Goal: Task Accomplishment & Management: Manage account settings

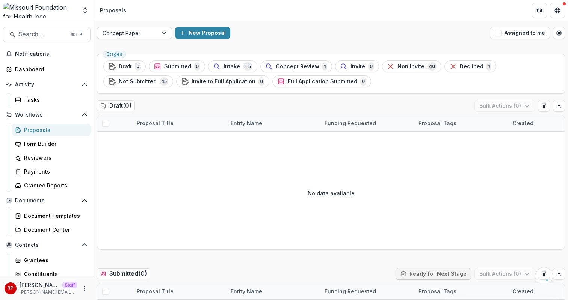
click at [325, 32] on div "New Proposal" at bounding box center [331, 33] width 312 height 12
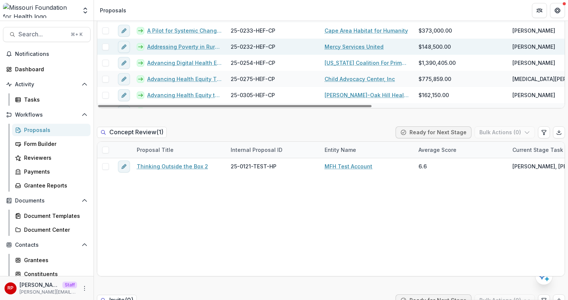
scroll to position [324, 0]
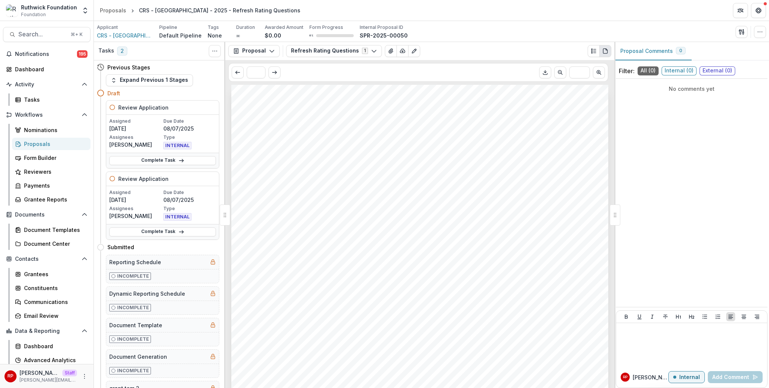
scroll to position [504, 0]
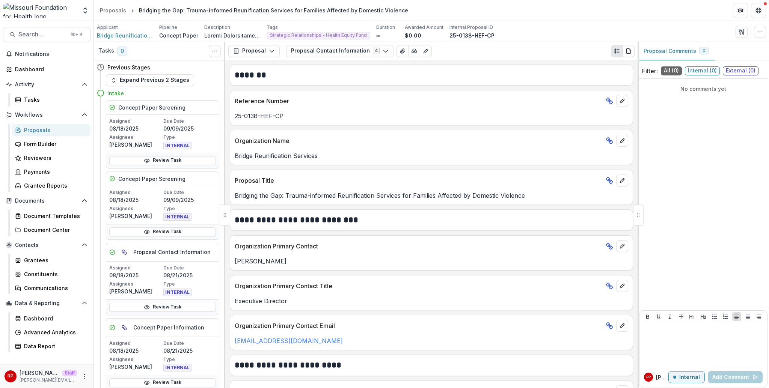
click at [555, 26] on div "Applicant Bridge Reunification Services Pipeline Concept Paper Description Desc…" at bounding box center [431, 31] width 669 height 15
click at [560, 20] on header "Proposals Bridging the Gap: Trauma-informed Reunification Services for Families…" at bounding box center [431, 10] width 675 height 21
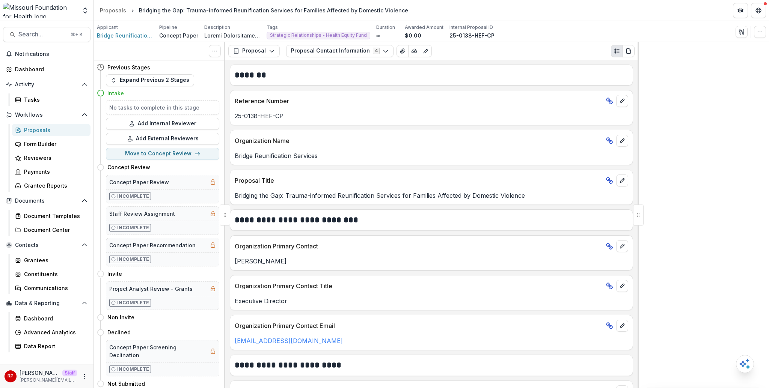
click at [326, 50] on button "Proposal Contact Information 4" at bounding box center [339, 51] width 107 height 12
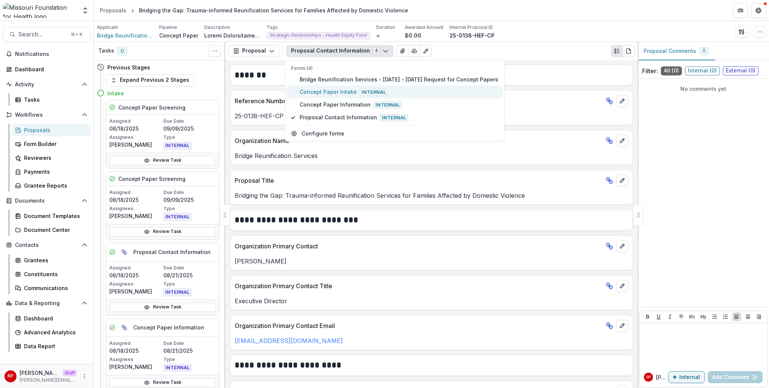
click at [339, 88] on span "Concept Paper Intake Internal" at bounding box center [399, 92] width 199 height 8
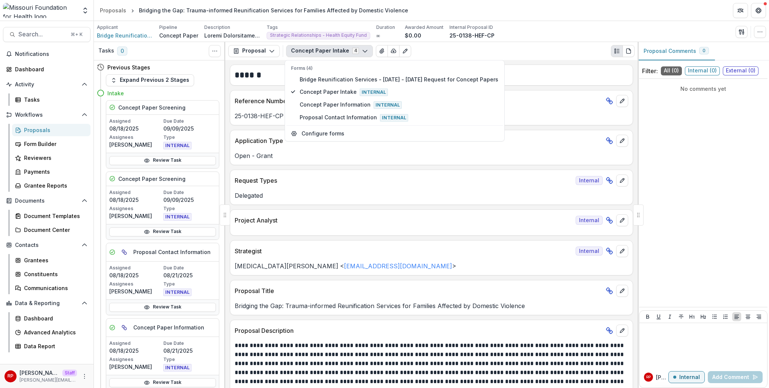
click at [427, 202] on div "Request Types Internal Delegated" at bounding box center [431, 187] width 403 height 35
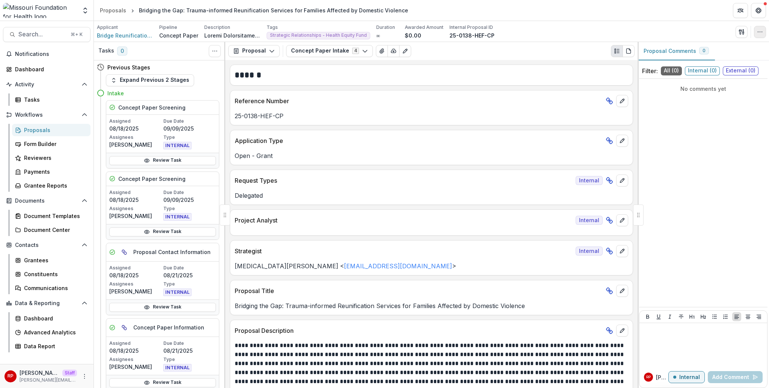
click at [760, 32] on icon "button" at bounding box center [760, 32] width 6 height 6
click at [733, 50] on button "Edit Attributes" at bounding box center [724, 49] width 80 height 12
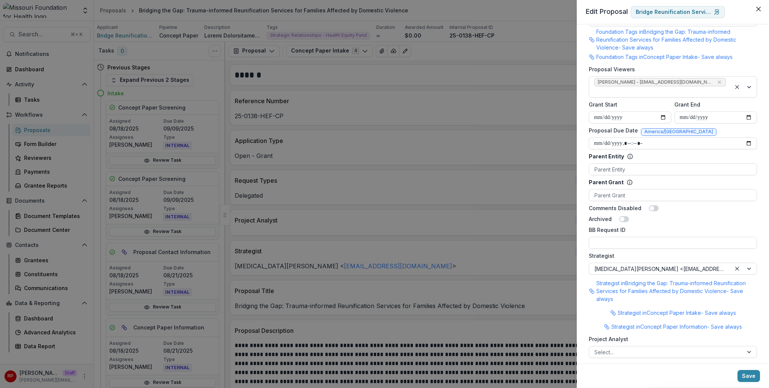
scroll to position [795, 0]
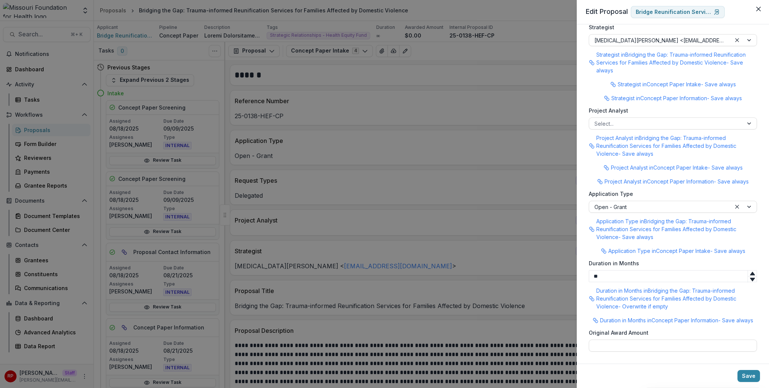
click at [464, 133] on div "**********" at bounding box center [384, 194] width 769 height 388
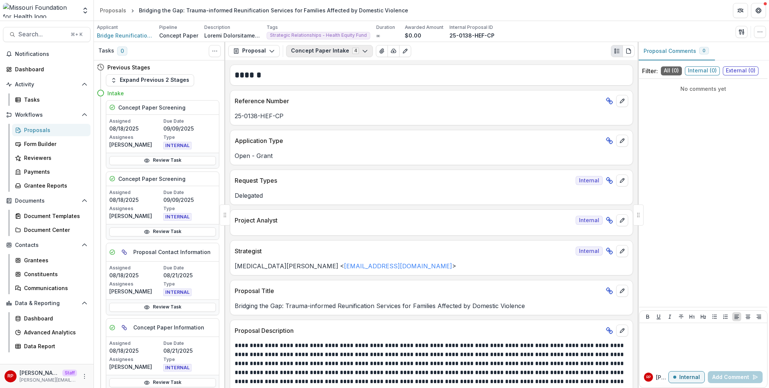
click at [326, 56] on button "Concept Paper Intake 4" at bounding box center [329, 51] width 87 height 12
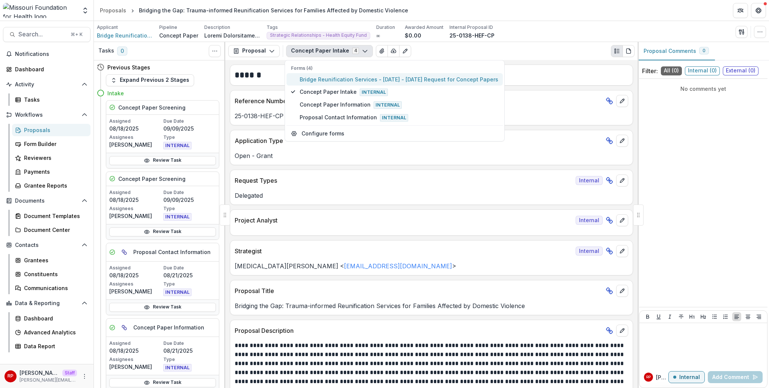
click at [337, 81] on span "Bridge Reunification Services - [DATE] - [DATE] Request for Concept Papers" at bounding box center [399, 79] width 199 height 8
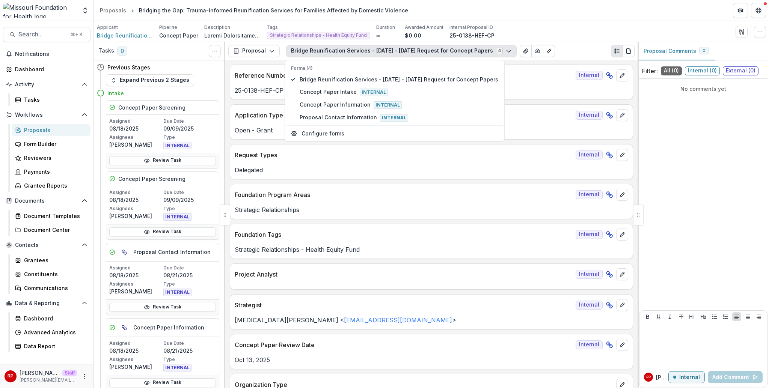
click at [496, 124] on div "Open - Grant" at bounding box center [431, 128] width 403 height 14
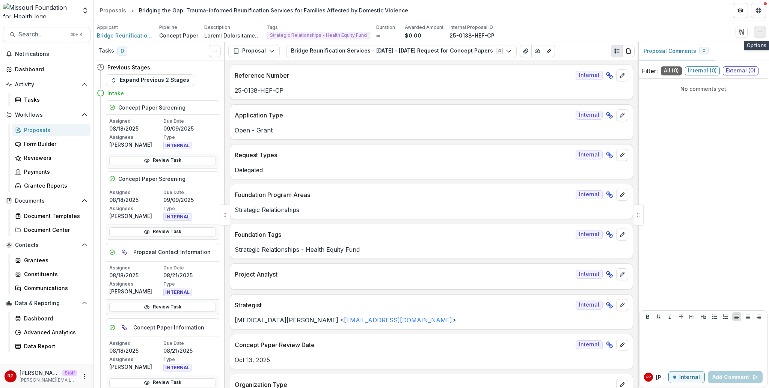
click at [756, 31] on button "button" at bounding box center [760, 32] width 12 height 12
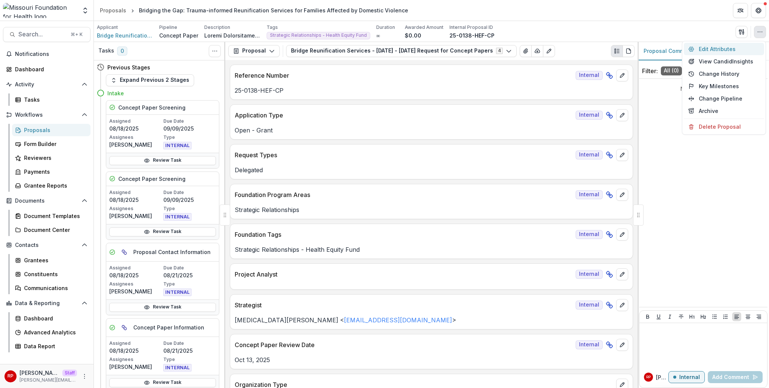
click at [741, 50] on button "Edit Attributes" at bounding box center [724, 49] width 80 height 12
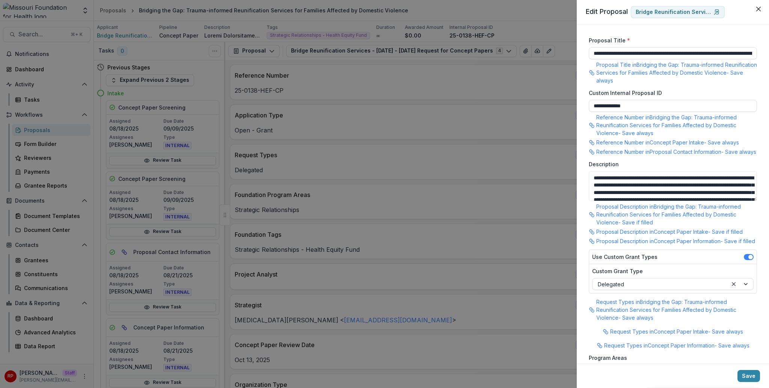
click at [562, 36] on div "**********" at bounding box center [384, 194] width 769 height 388
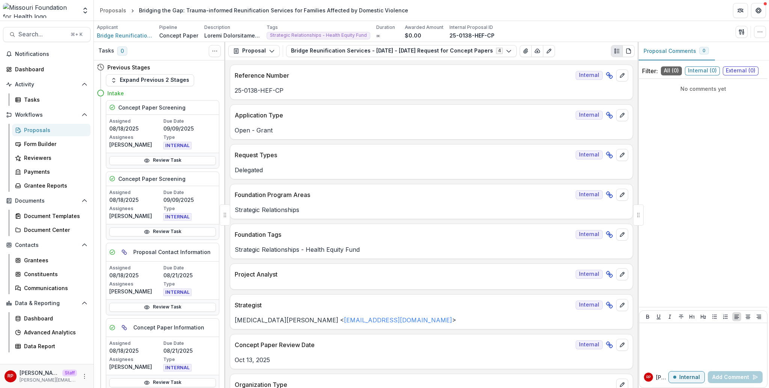
click at [564, 32] on div "Applicant Bridge Reunification Services Pipeline Concept Paper Description Desc…" at bounding box center [431, 31] width 669 height 15
click at [47, 346] on div "Data Report" at bounding box center [54, 346] width 60 height 8
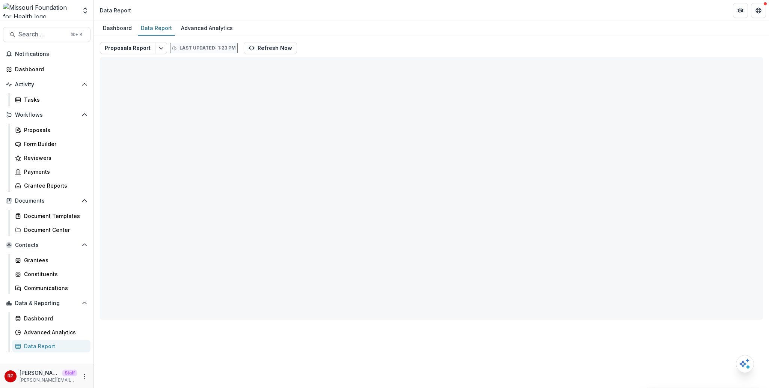
click at [330, 48] on div "Proposals Report Last updated: 1:23 PM Refresh Now Total rows: 0 Choose Filter …" at bounding box center [431, 181] width 663 height 278
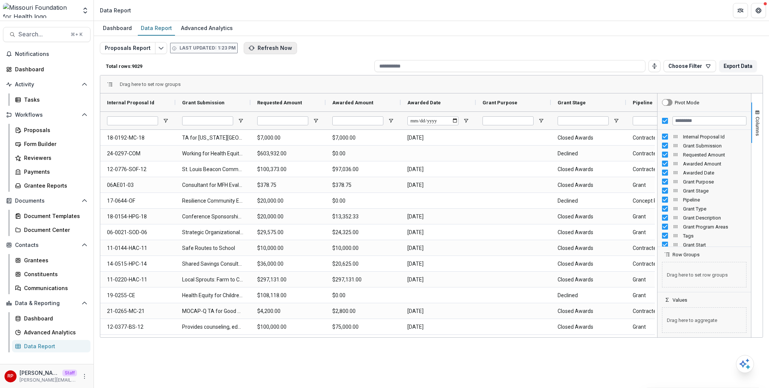
click at [267, 45] on button "Refresh Now" at bounding box center [270, 48] width 53 height 12
